Goal: Communication & Community: Answer question/provide support

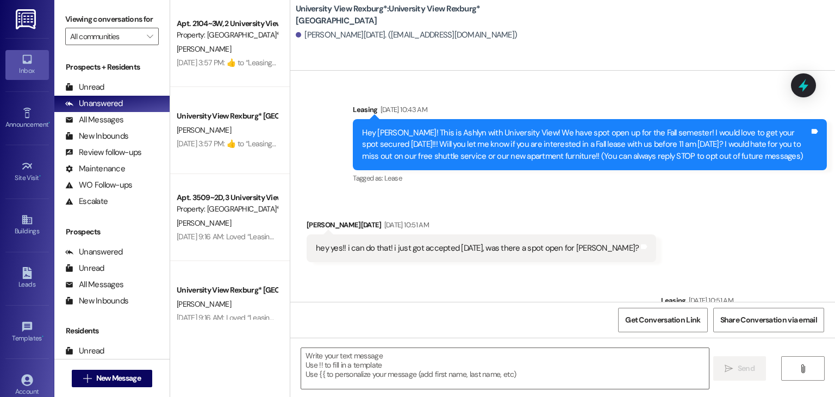
scroll to position [543, 0]
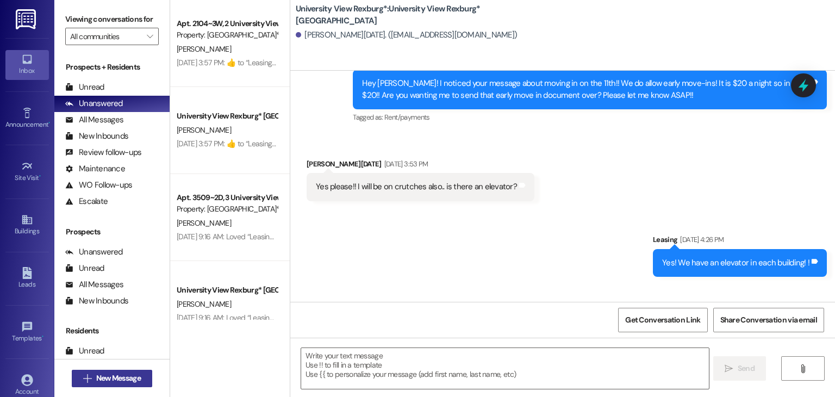
click at [127, 381] on span "New Message" at bounding box center [118, 378] width 45 height 11
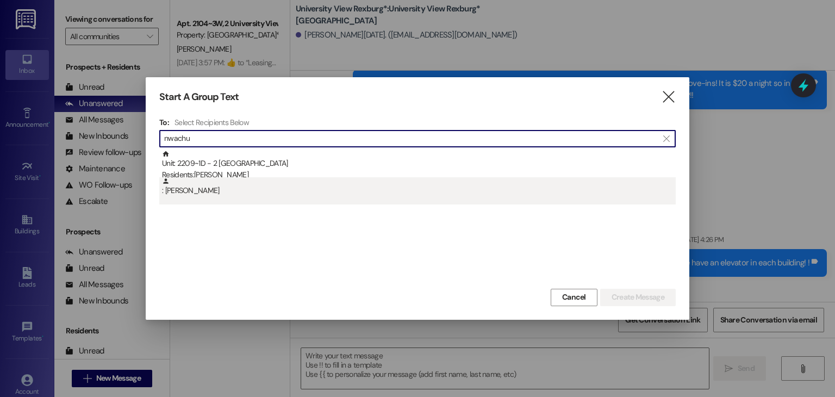
type input "nwachu"
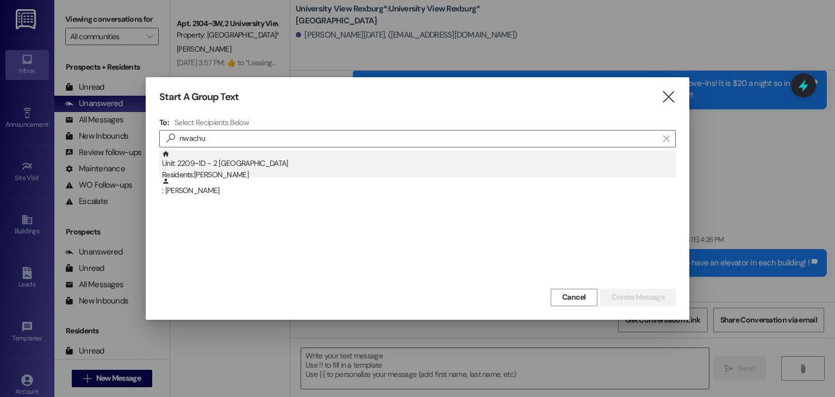
drag, startPoint x: 247, startPoint y: 183, endPoint x: 338, endPoint y: 163, distance: 93.0
click at [338, 163] on div "Unit: 2209~1D - 2 University View Rexburg Residents: [PERSON_NAME] : [PERSON_NA…" at bounding box center [417, 177] width 517 height 54
click at [338, 163] on div "Unit: 2209~1D - 2 University View Rexburg Residents: [PERSON_NAME]" at bounding box center [419, 165] width 514 height 31
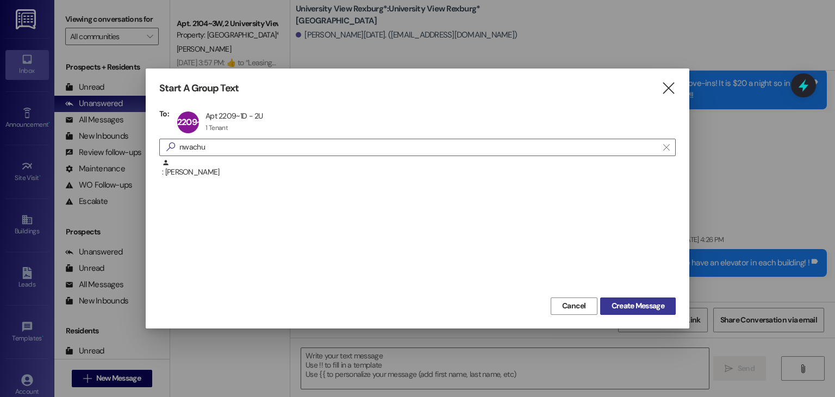
click at [630, 304] on span "Create Message" at bounding box center [638, 305] width 53 height 11
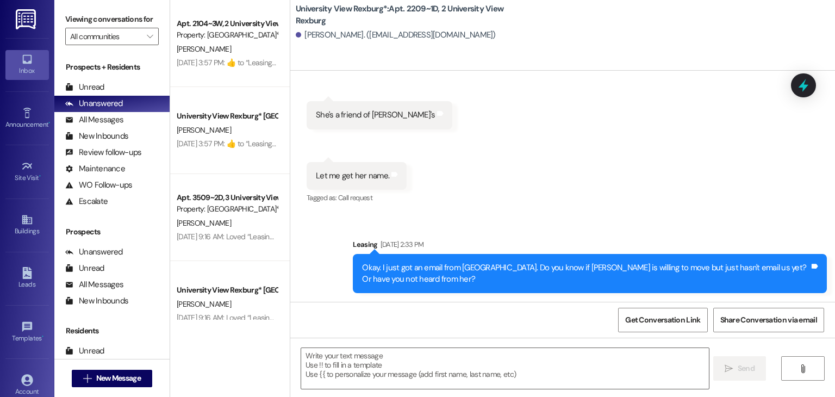
scroll to position [33874, 0]
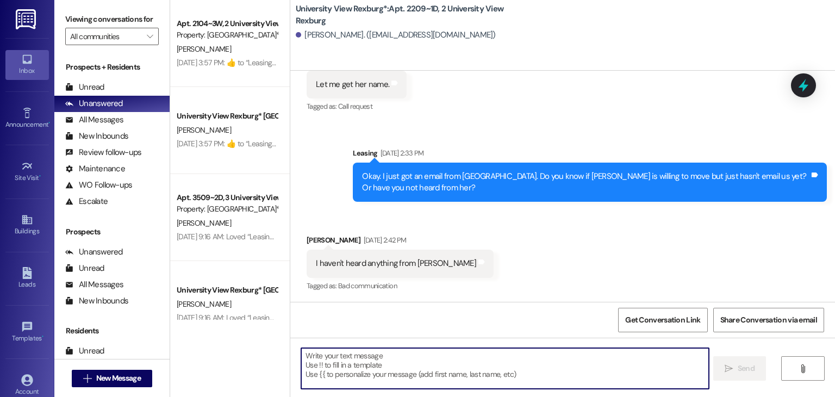
click at [320, 356] on textarea at bounding box center [504, 368] width 407 height 41
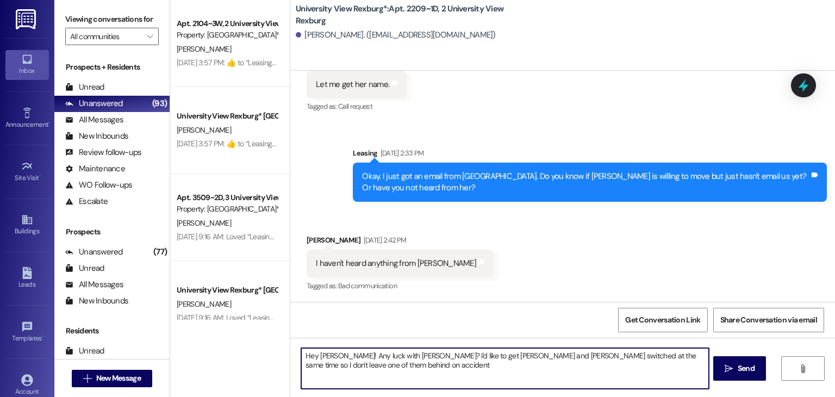
type textarea "Hey [PERSON_NAME]! Any luck with [PERSON_NAME]? I'd like to get [PERSON_NAME] a…"
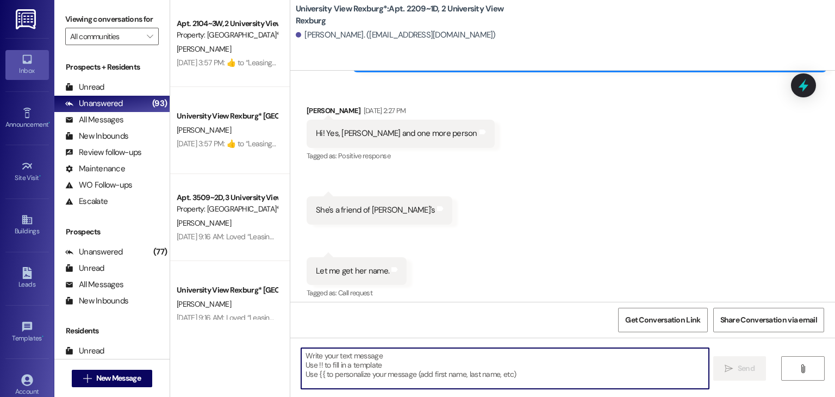
scroll to position [33667, 0]
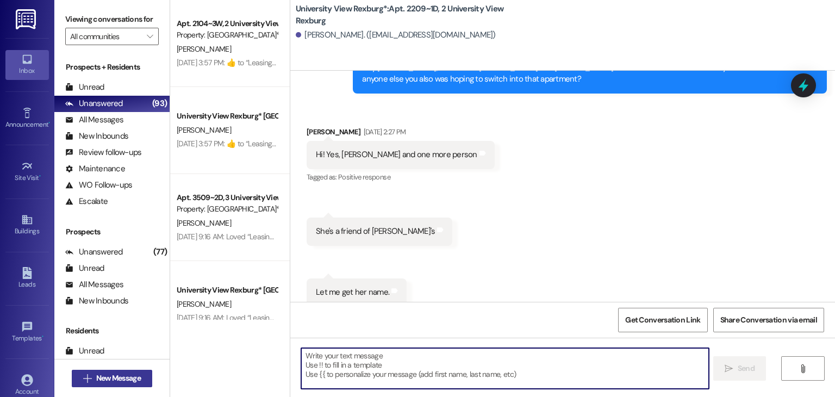
click at [130, 377] on span "New Message" at bounding box center [118, 378] width 45 height 11
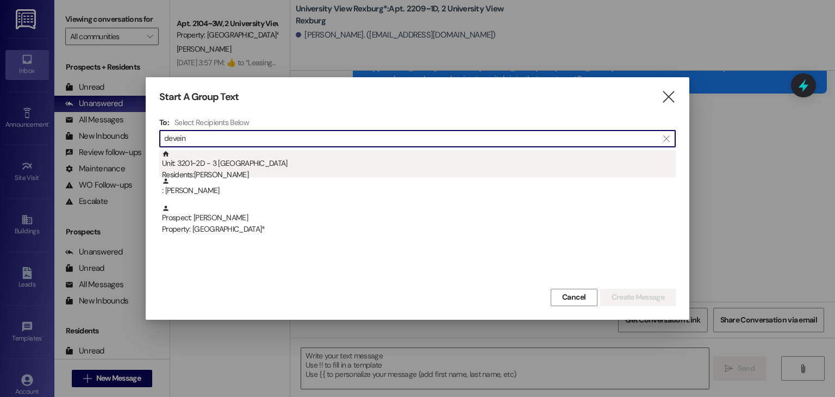
click at [238, 175] on div "Residents: [PERSON_NAME]" at bounding box center [419, 174] width 514 height 11
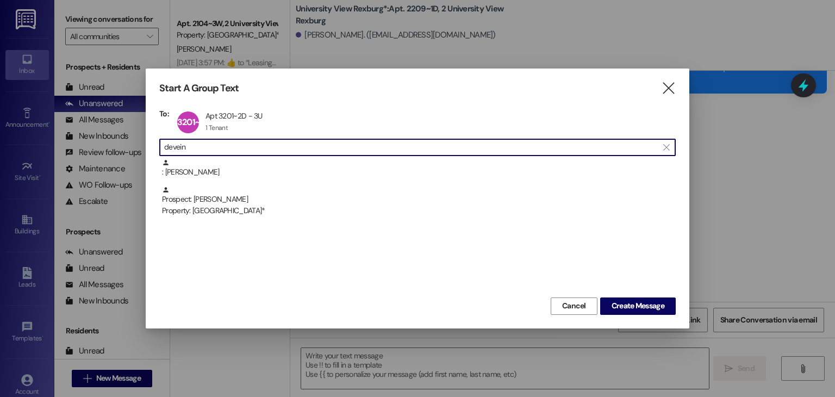
click at [283, 145] on input "devein" at bounding box center [411, 147] width 494 height 15
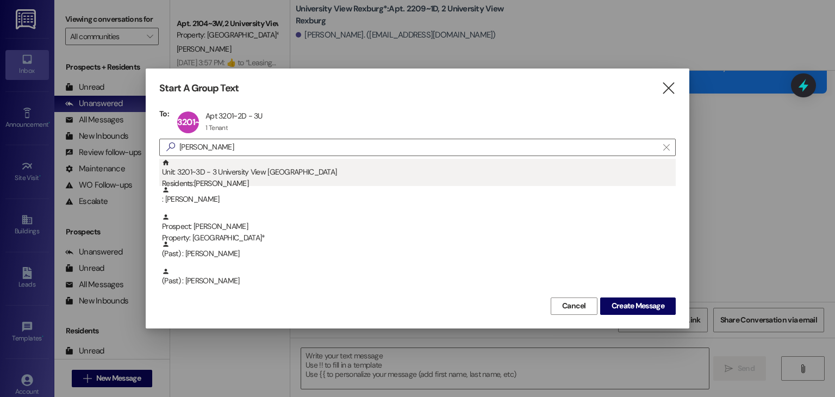
click at [275, 167] on div "Unit: 3201~3D - 3 University View Rexburg Residents: [PERSON_NAME]" at bounding box center [419, 174] width 514 height 31
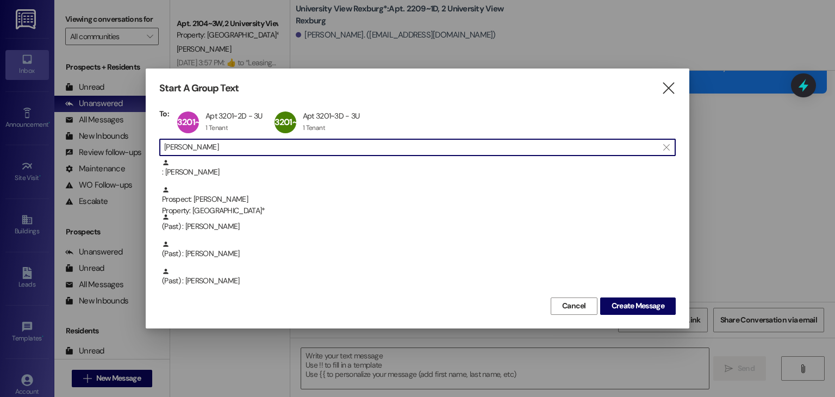
click at [274, 151] on input "[PERSON_NAME]" at bounding box center [411, 147] width 494 height 15
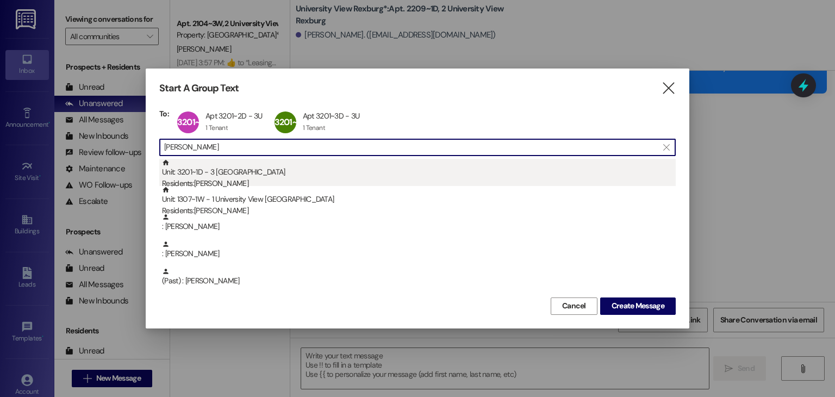
type input "[PERSON_NAME]"
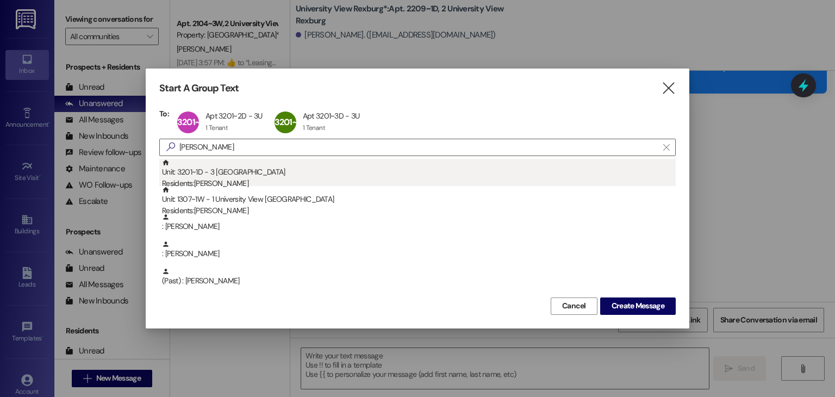
click at [270, 165] on div "Unit: 3201~1D - 3 University View Rexburg Residents: [PERSON_NAME]" at bounding box center [419, 174] width 514 height 31
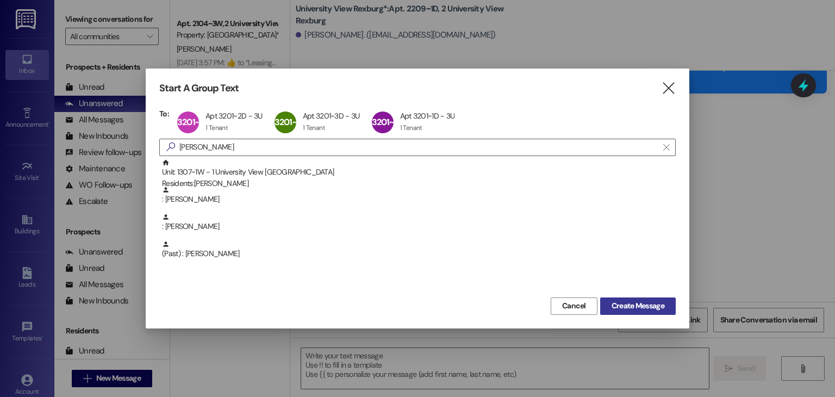
click at [619, 309] on span "Create Message" at bounding box center [638, 305] width 53 height 11
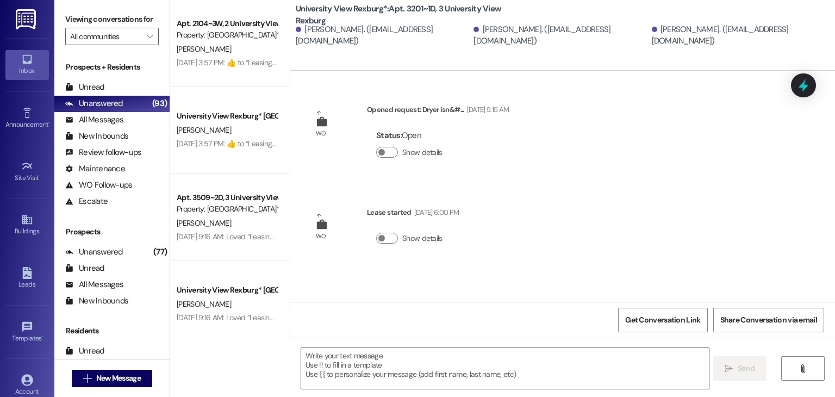
scroll to position [0, 0]
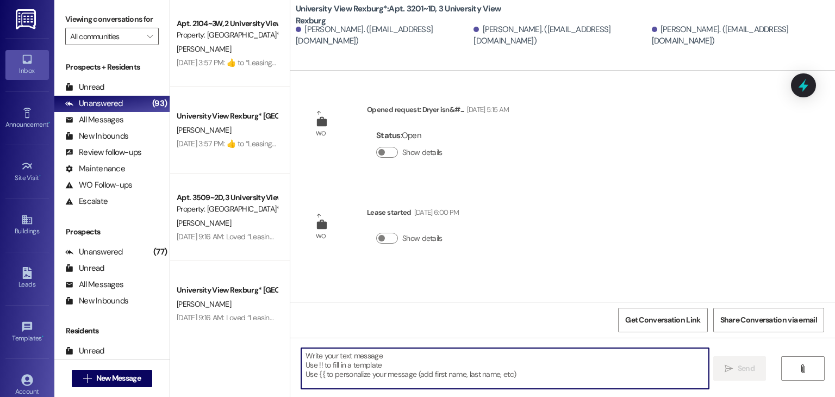
click at [456, 377] on textarea at bounding box center [504, 368] width 407 height 41
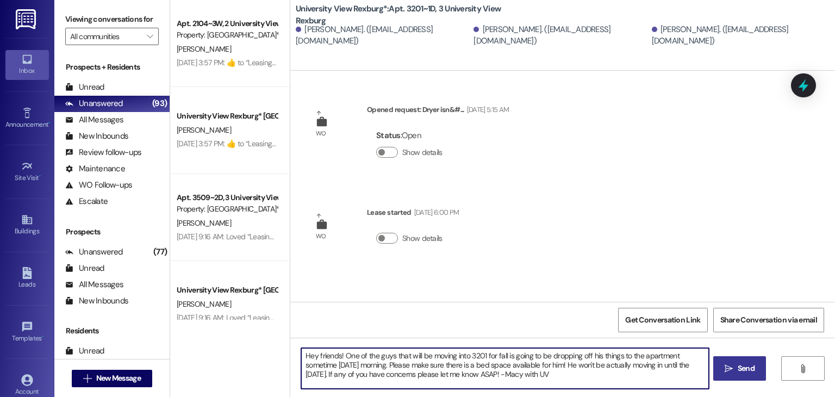
type textarea "Hey friends! One of the guys that will be moving into 3201 for fall is going to…"
click at [736, 367] on span "Send" at bounding box center [746, 368] width 21 height 11
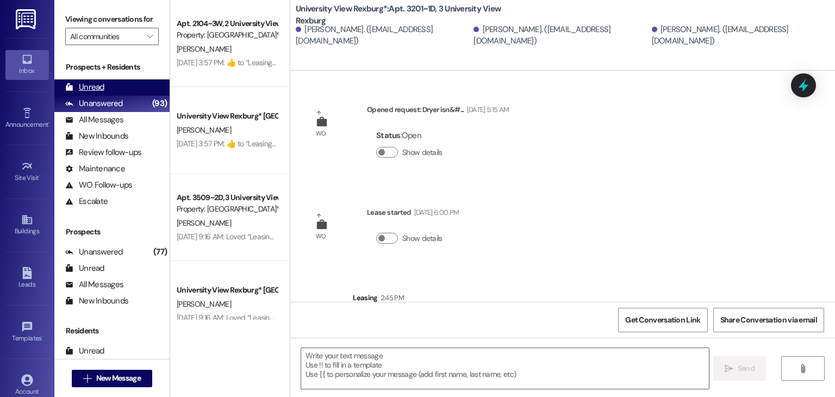
click at [134, 88] on div "Unread (0)" at bounding box center [111, 87] width 115 height 16
